Goal: Task Accomplishment & Management: Manage account settings

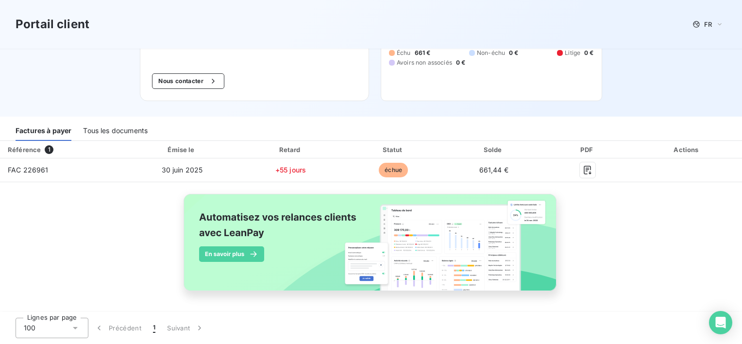
scroll to position [97, 0]
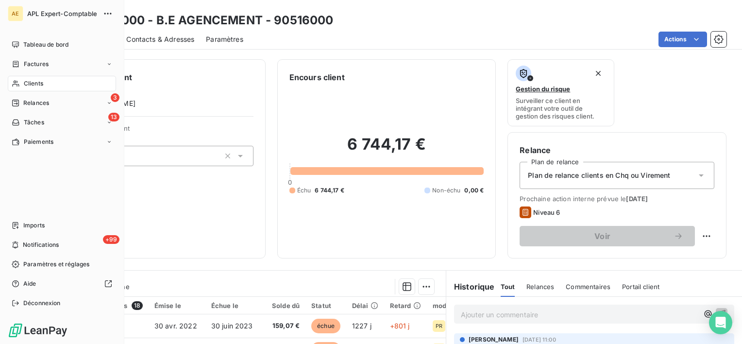
click at [32, 79] on span "Clients" at bounding box center [33, 83] width 19 height 9
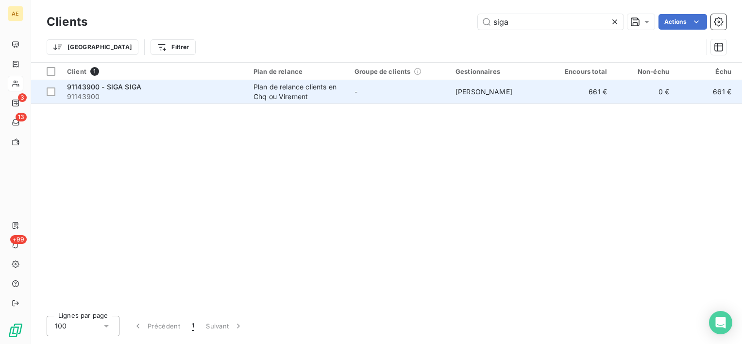
type input "siga"
click at [115, 96] on span "91143900" at bounding box center [154, 97] width 175 height 10
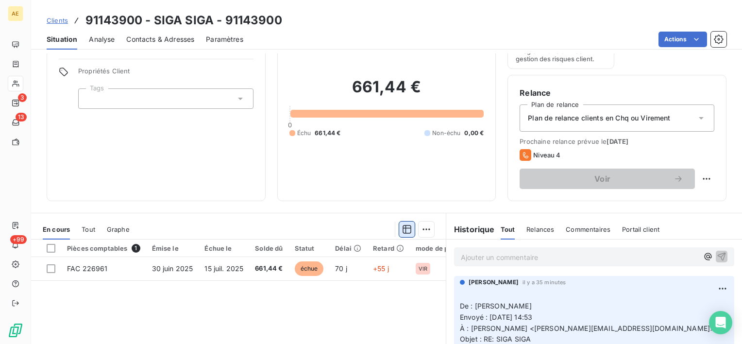
scroll to position [97, 0]
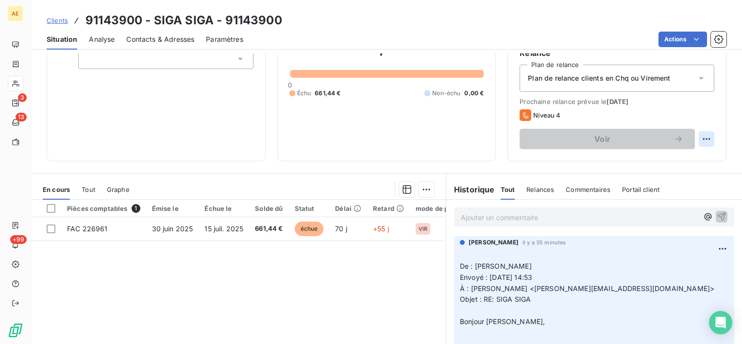
click at [699, 144] on html "AE 3 13 +99 Clients 91143900 - SIGA SIGA - 91143900 Situation Analyse Contacts …" at bounding box center [371, 172] width 742 height 344
click at [668, 161] on div "Replanifier cette action" at bounding box center [658, 160] width 87 height 16
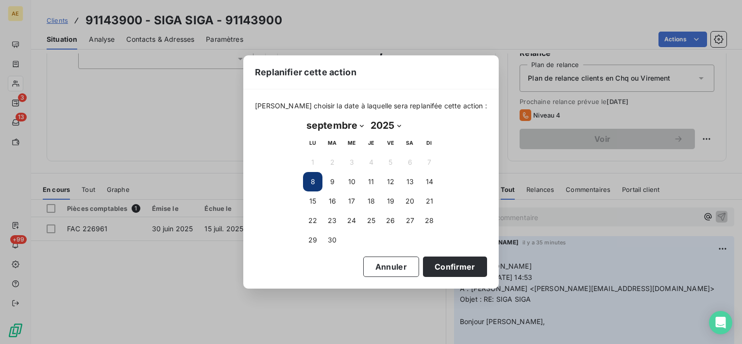
click at [361, 127] on select "janvier février mars avril mai juin juillet août septembre octobre novembre déc…" at bounding box center [335, 125] width 64 height 16
select select "9"
click at [303, 117] on select "janvier février mars avril mai juin juillet août septembre octobre novembre déc…" at bounding box center [335, 125] width 64 height 16
click at [392, 181] on button "10" at bounding box center [390, 181] width 19 height 19
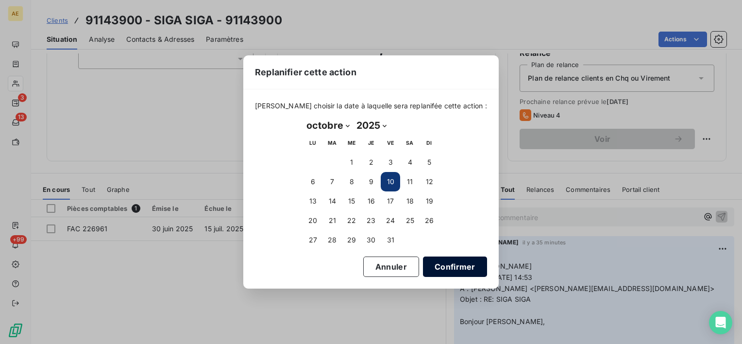
click at [437, 268] on button "Confirmer" at bounding box center [455, 266] width 64 height 20
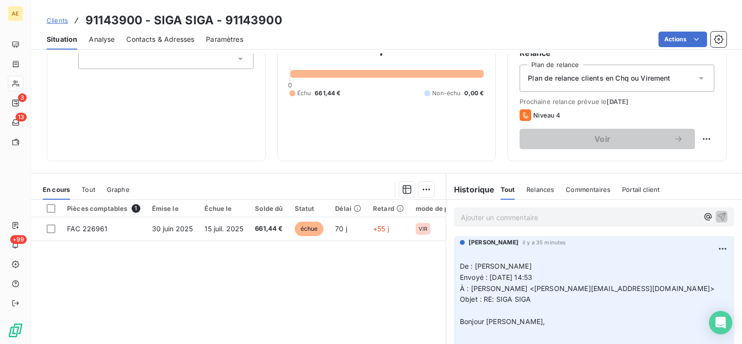
click at [517, 214] on p "Ajouter un commentaire ﻿" at bounding box center [579, 217] width 237 height 12
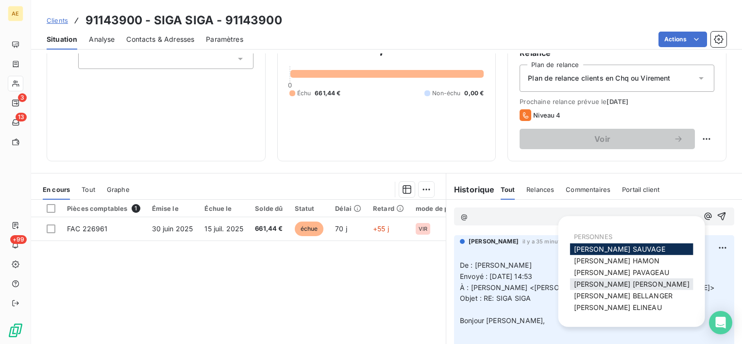
click at [606, 281] on span "[PERSON_NAME] MAILLARD" at bounding box center [632, 284] width 116 height 8
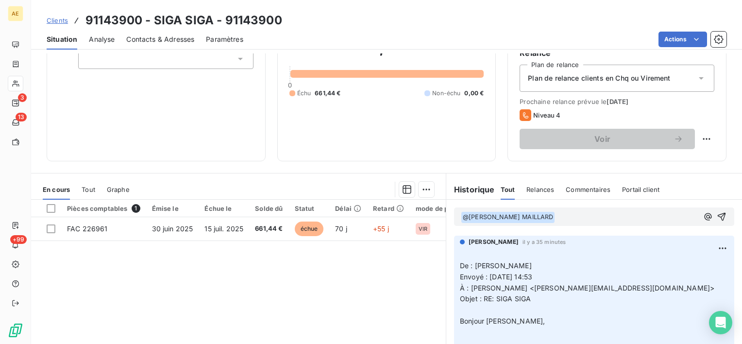
click at [590, 217] on p "﻿ @ [PERSON_NAME] MAILLARD ﻿ ﻿" at bounding box center [579, 217] width 237 height 12
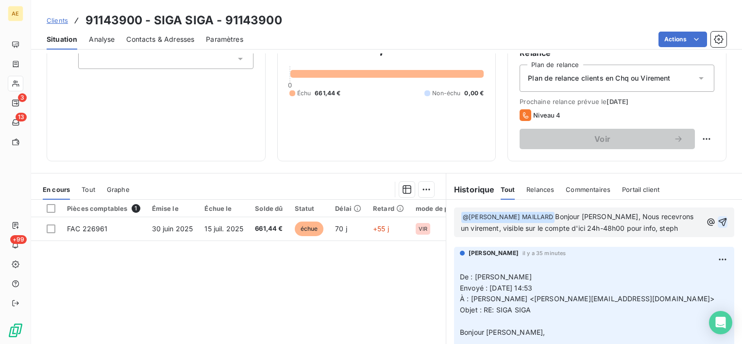
click at [717, 221] on icon "button" at bounding box center [722, 222] width 10 height 10
